Goal: Task Accomplishment & Management: Use online tool/utility

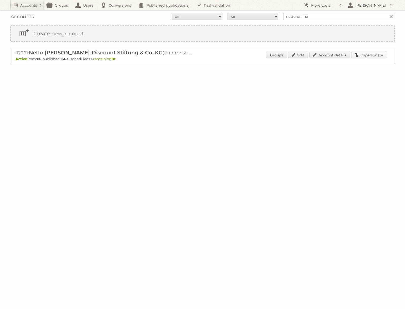
drag, startPoint x: 366, startPoint y: 54, endPoint x: 345, endPoint y: 54, distance: 21.3
click at [366, 54] on link "Impersonate" at bounding box center [370, 55] width 36 height 7
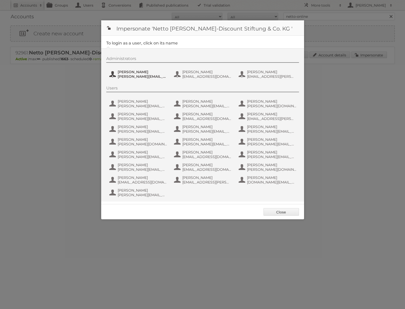
click at [138, 74] on span "henri.schmidhuber@netto-online.de" at bounding box center [142, 76] width 49 height 5
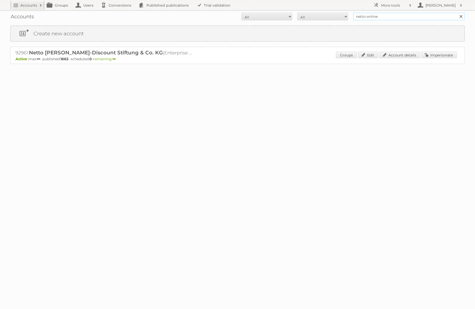
click at [381, 15] on input "netto-online" at bounding box center [409, 17] width 112 height 8
type input "@acctim"
click at [457, 13] on input "Search" at bounding box center [461, 17] width 8 height 8
drag, startPoint x: 438, startPoint y: 57, endPoint x: 415, endPoint y: 54, distance: 23.0
click at [438, 57] on link "Impersonate" at bounding box center [439, 55] width 36 height 7
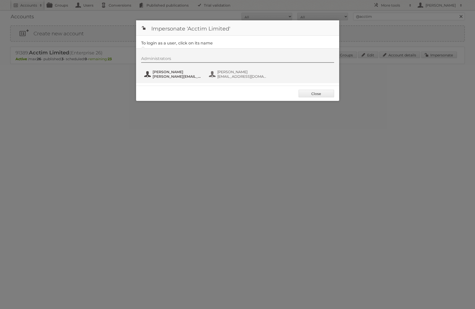
click at [155, 70] on span "Laurence Whiting" at bounding box center [177, 72] width 49 height 5
